Goal: Navigation & Orientation: Find specific page/section

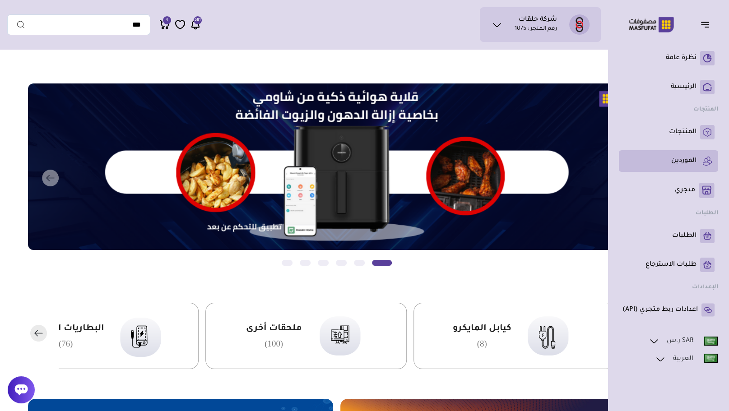
click at [693, 166] on link "الموردين" at bounding box center [668, 161] width 92 height 14
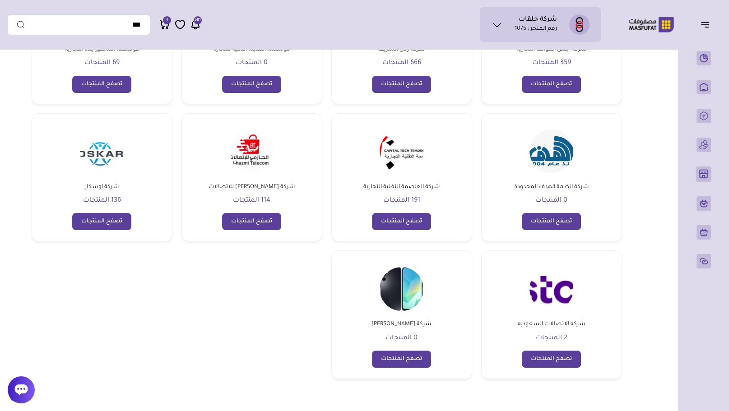
scroll to position [160, 0]
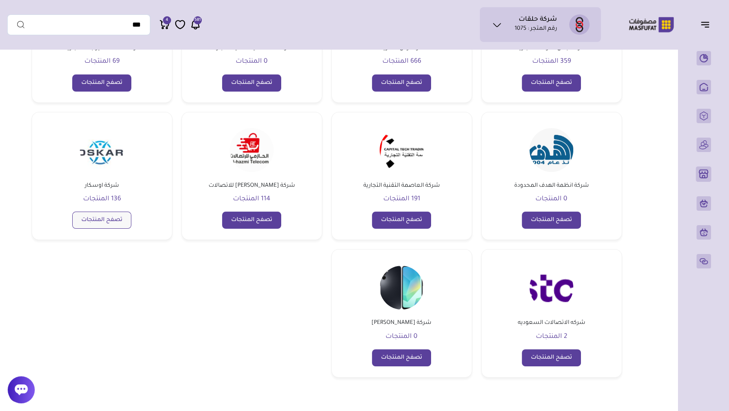
click at [91, 223] on link "تصفح المنتجات" at bounding box center [101, 220] width 59 height 17
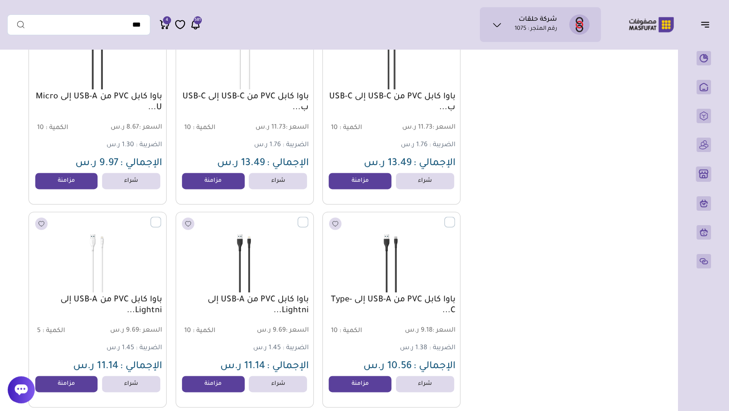
scroll to position [1321, 0]
